Goal: Communication & Community: Answer question/provide support

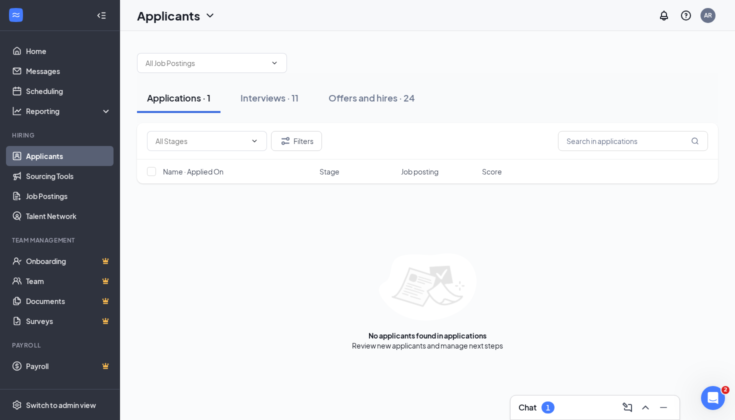
click at [545, 407] on div "1" at bounding box center [547, 407] width 13 height 12
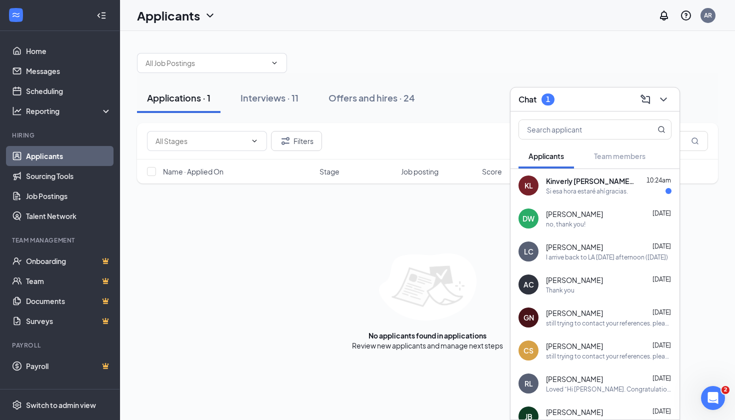
click at [564, 196] on div "KL Kinverly [PERSON_NAME] [PERSON_NAME] 10:24am Si esa hora estaré ahí gracias." at bounding box center [594, 185] width 169 height 33
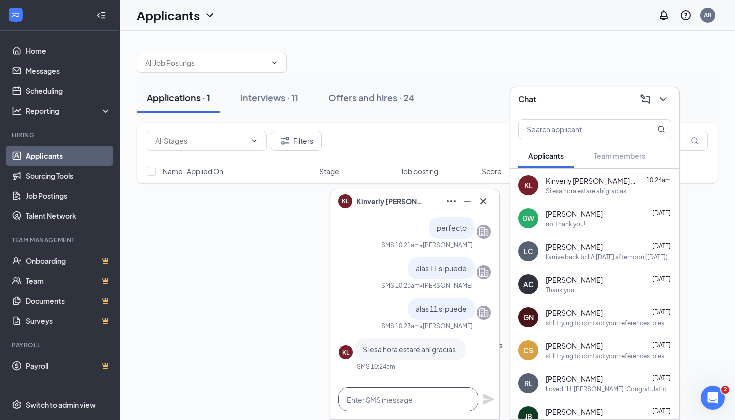
click at [385, 397] on textarea at bounding box center [408, 399] width 140 height 24
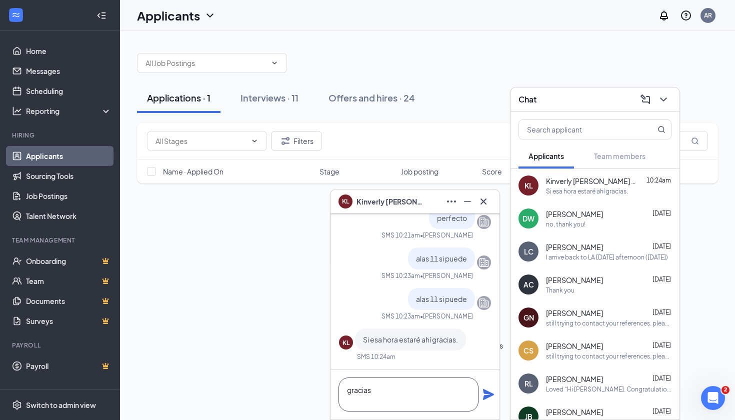
type textarea "gracias"
click at [490, 391] on icon "Plane" at bounding box center [488, 394] width 12 height 12
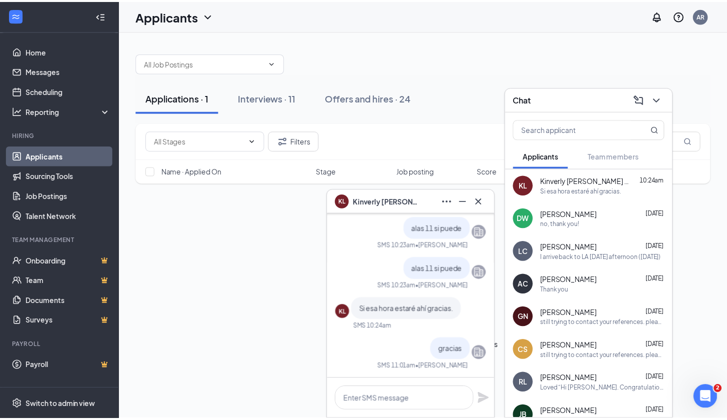
scroll to position [0, 0]
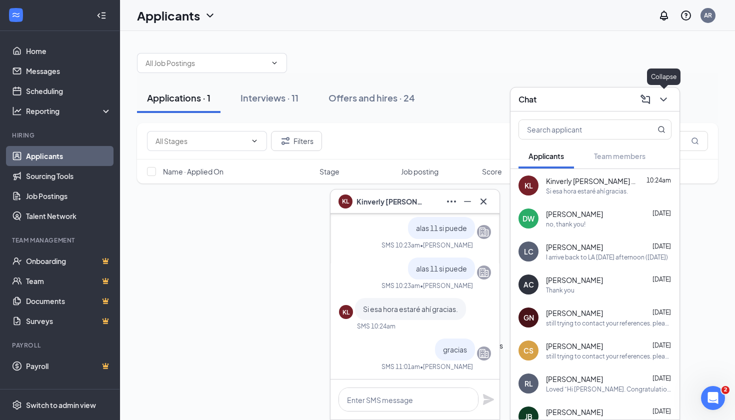
click at [665, 101] on icon "ChevronDown" at bounding box center [663, 99] width 12 height 12
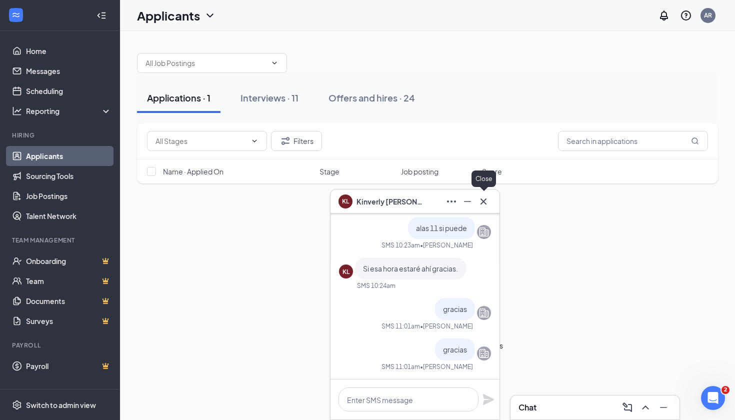
click at [486, 196] on icon "Cross" at bounding box center [483, 201] width 12 height 12
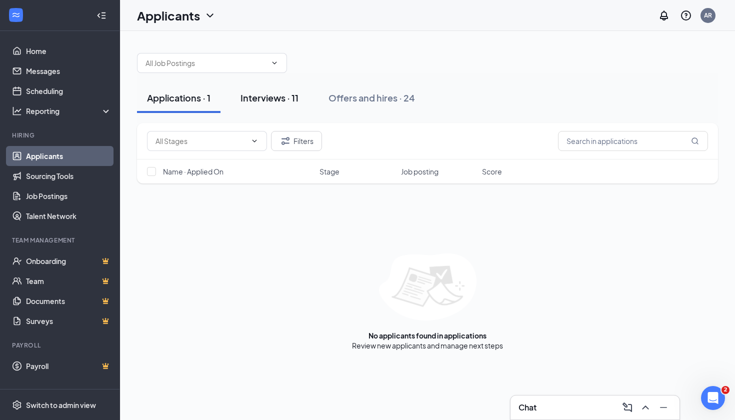
click at [280, 102] on div "Interviews · 11" at bounding box center [269, 97] width 58 height 12
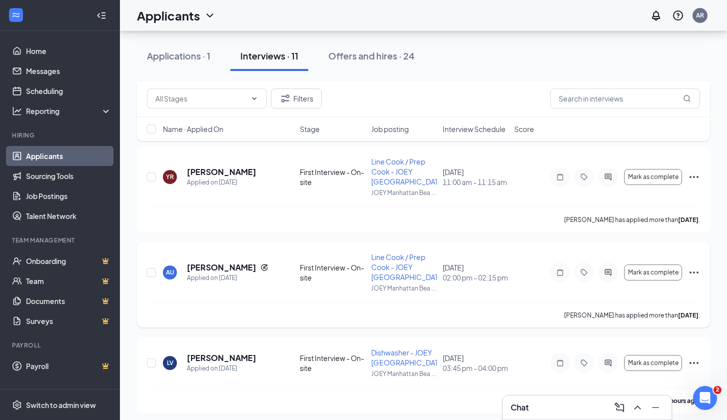
scroll to position [671, 0]
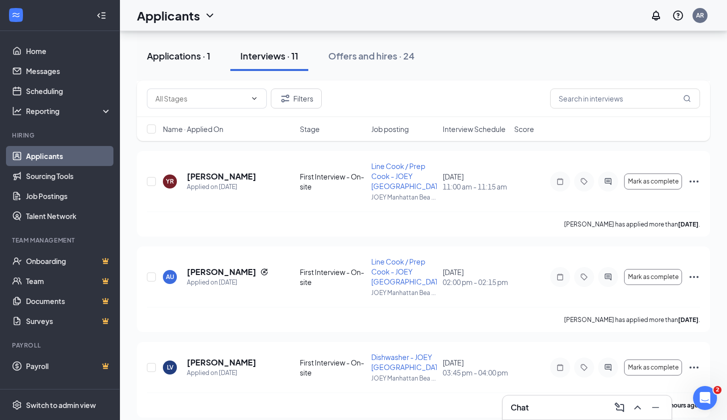
click at [188, 57] on div "Applications · 1" at bounding box center [178, 55] width 63 height 12
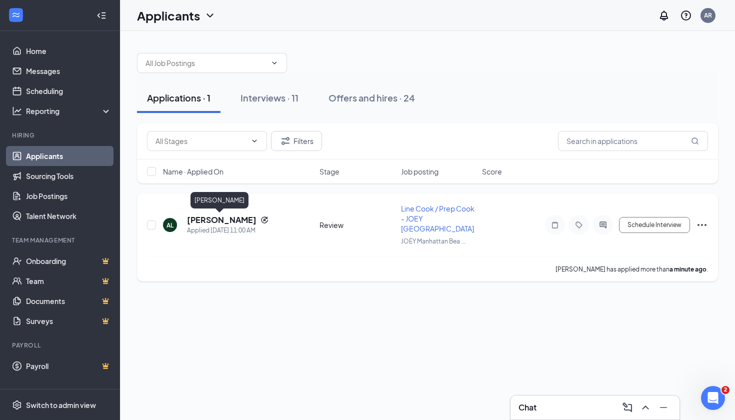
click at [206, 224] on h5 "[PERSON_NAME]" at bounding box center [221, 219] width 69 height 11
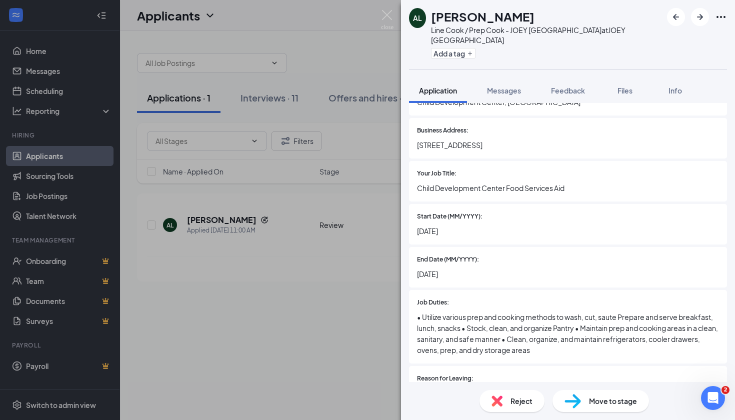
scroll to position [1017, 0]
click at [725, 16] on icon "Ellipses" at bounding box center [721, 17] width 12 height 12
click at [376, 207] on div "AL [PERSON_NAME] Line Cook / Prep Cook - JOEY [GEOGRAPHIC_DATA] at JOEY [GEOGRA…" at bounding box center [367, 210] width 735 height 420
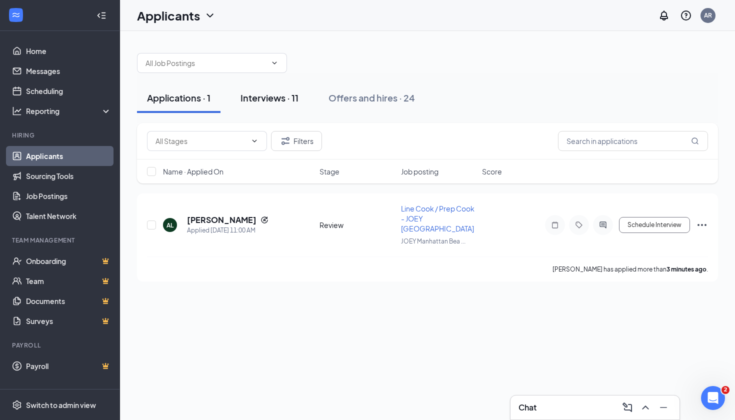
click at [291, 101] on div "Interviews · 11" at bounding box center [269, 97] width 58 height 12
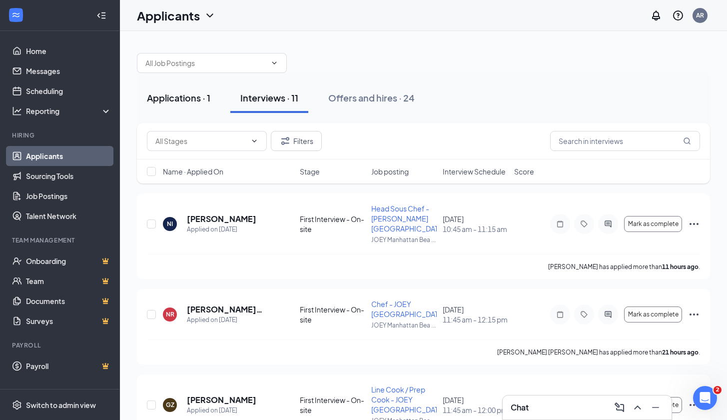
click at [177, 97] on div "Applications · 1" at bounding box center [178, 97] width 63 height 12
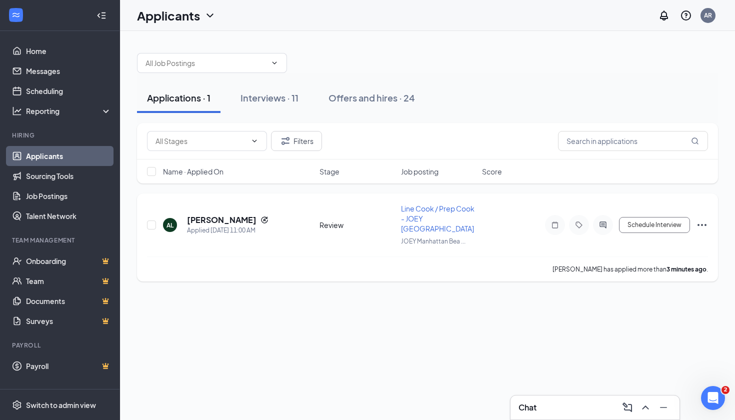
click at [707, 226] on icon "Ellipses" at bounding box center [702, 225] width 12 height 12
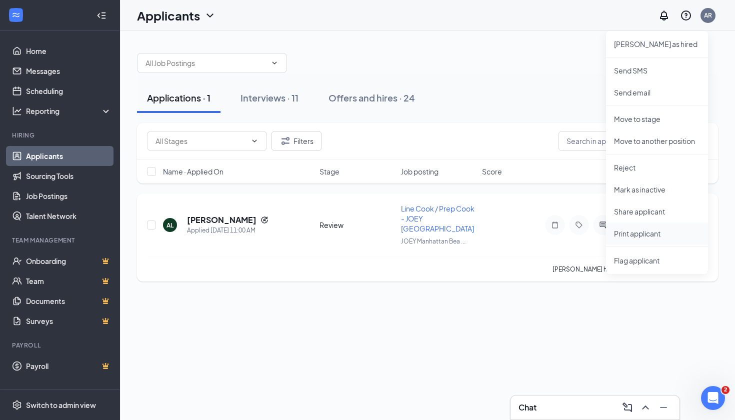
click at [639, 231] on p "Print applicant" at bounding box center [657, 233] width 86 height 10
